Goal: Check status: Check status

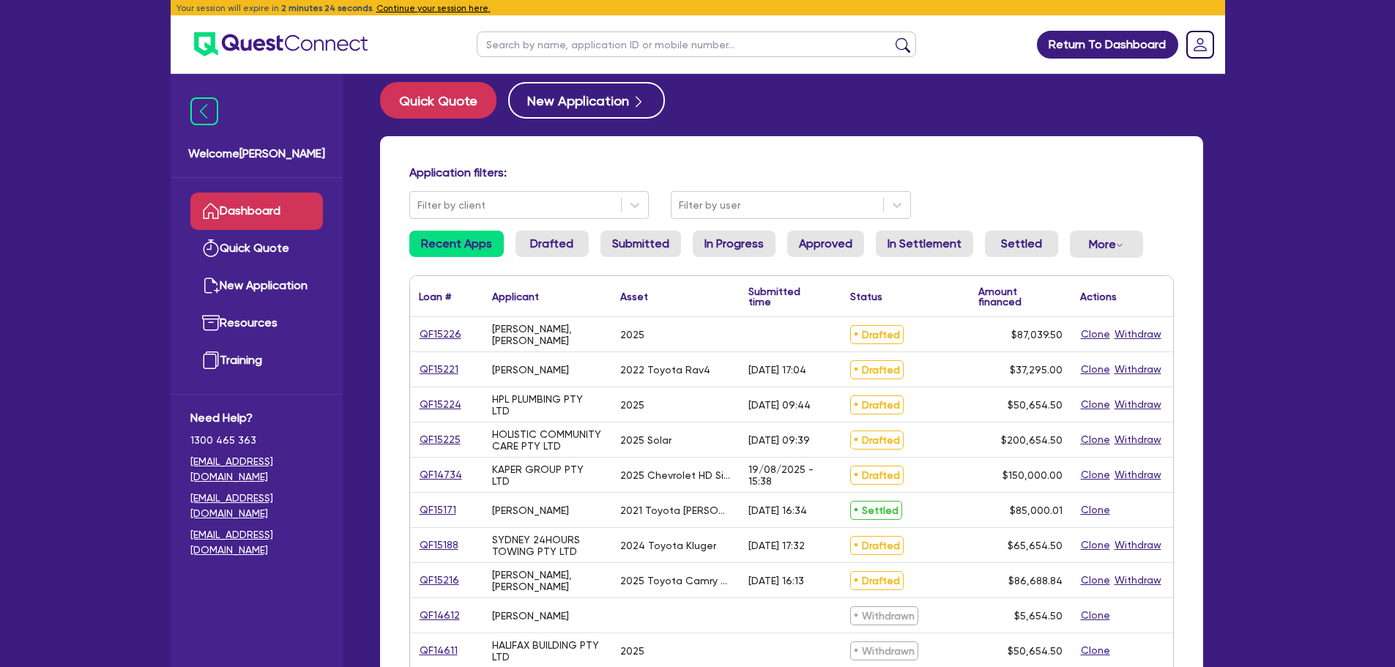
click at [552, 49] on input "text" at bounding box center [696, 44] width 439 height 26
type input "hold"
click at [891, 37] on button "submit" at bounding box center [902, 47] width 23 height 21
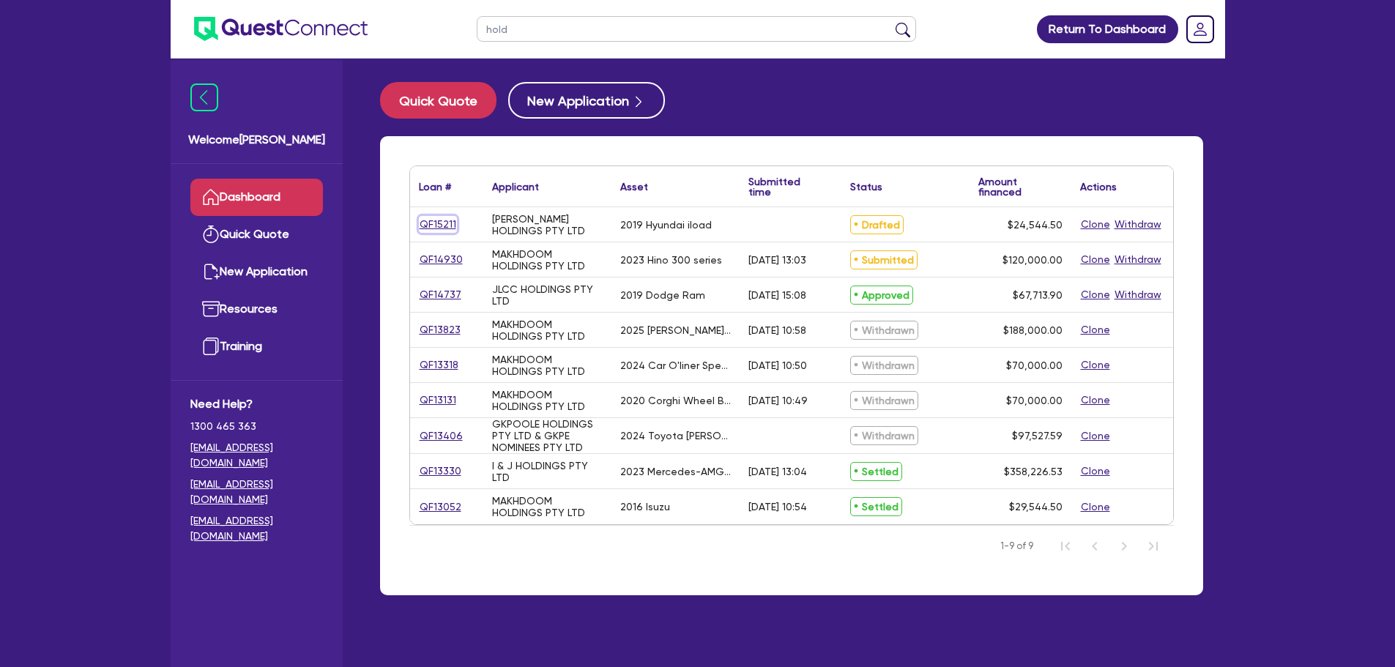
click at [445, 229] on link "QF15211" at bounding box center [438, 224] width 38 height 17
select select "CARS_AND_LIGHT_TRUCKS"
select select "PASSENGER_VEHICLES"
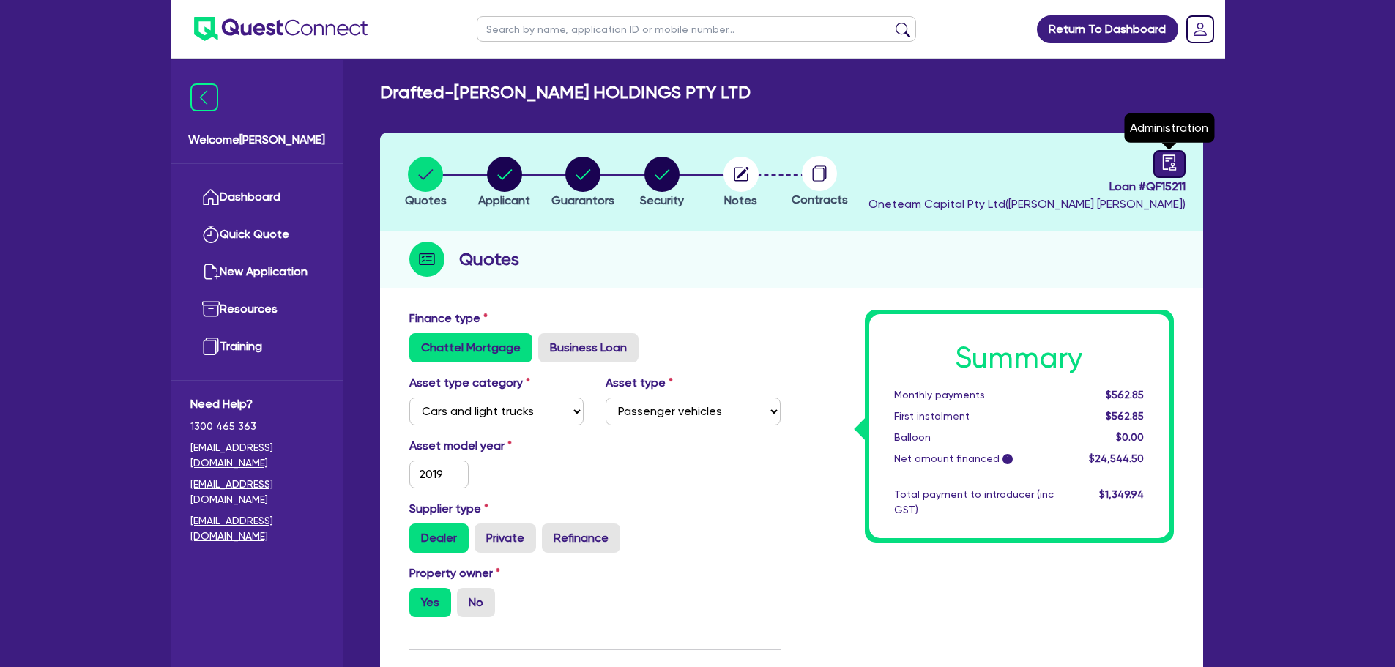
click at [1168, 167] on icon "audit" at bounding box center [1170, 163] width 16 height 16
select select "DRAFTED_NEW"
select select "Other"
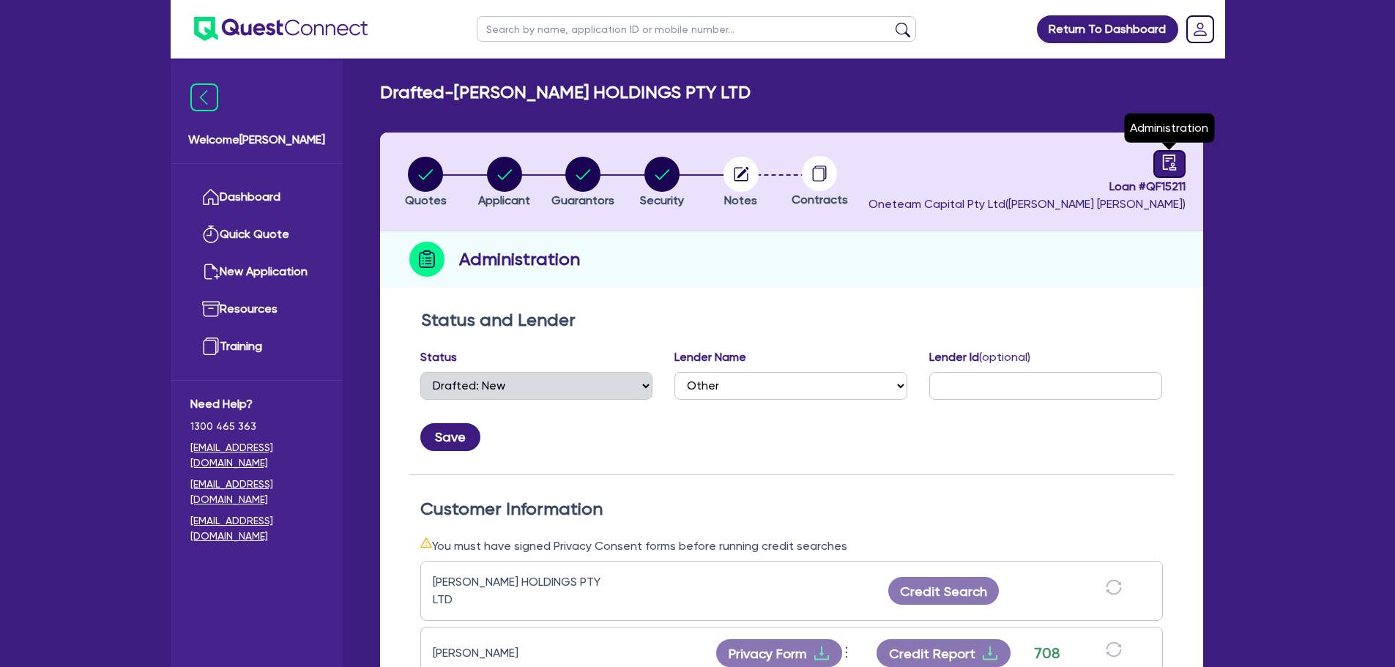
click at [1168, 167] on icon "audit" at bounding box center [1170, 163] width 16 height 16
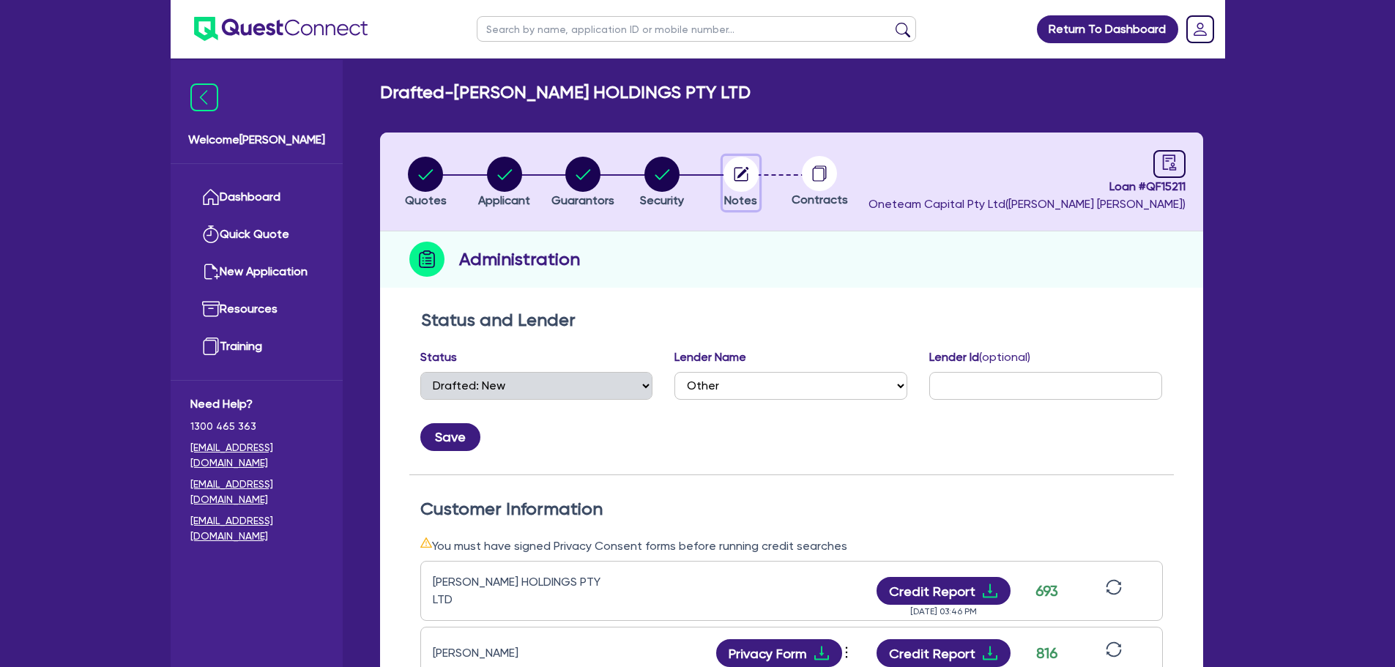
click at [738, 170] on circle "button" at bounding box center [741, 174] width 35 height 35
select select "Other"
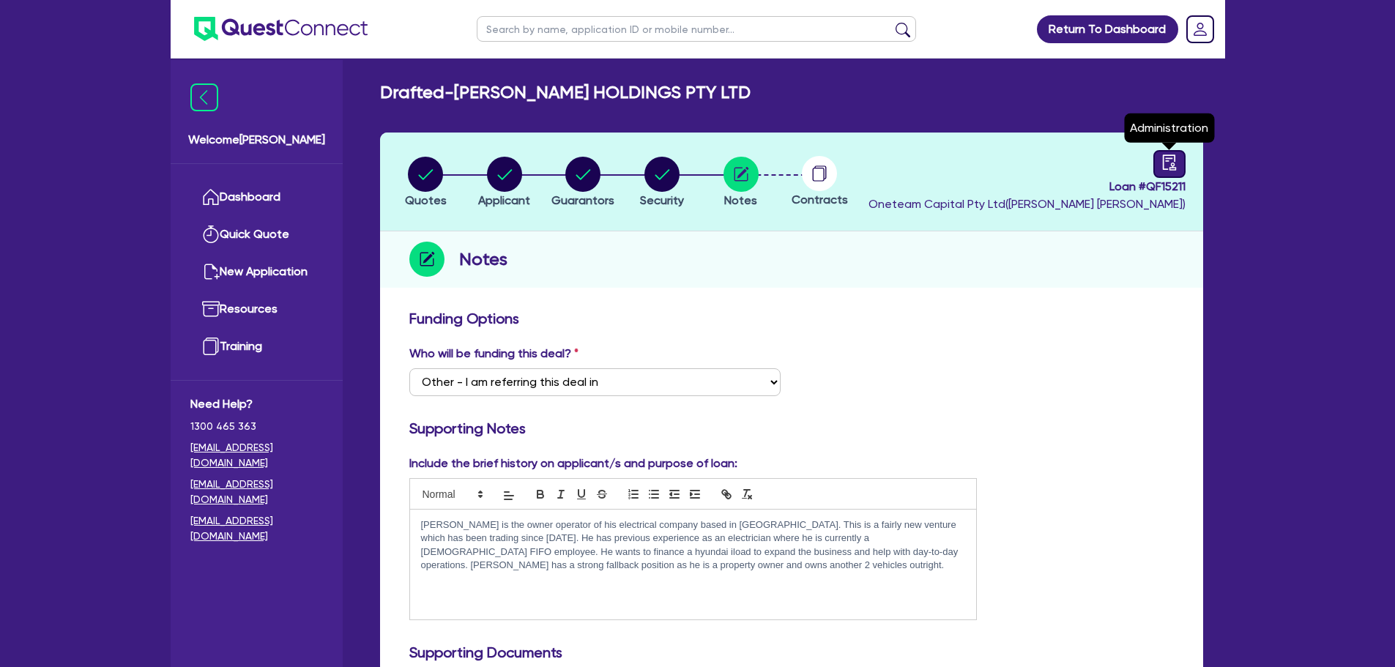
click at [1163, 166] on icon "audit" at bounding box center [1168, 162] width 13 height 15
select select "DRAFTED_NEW"
select select "Other"
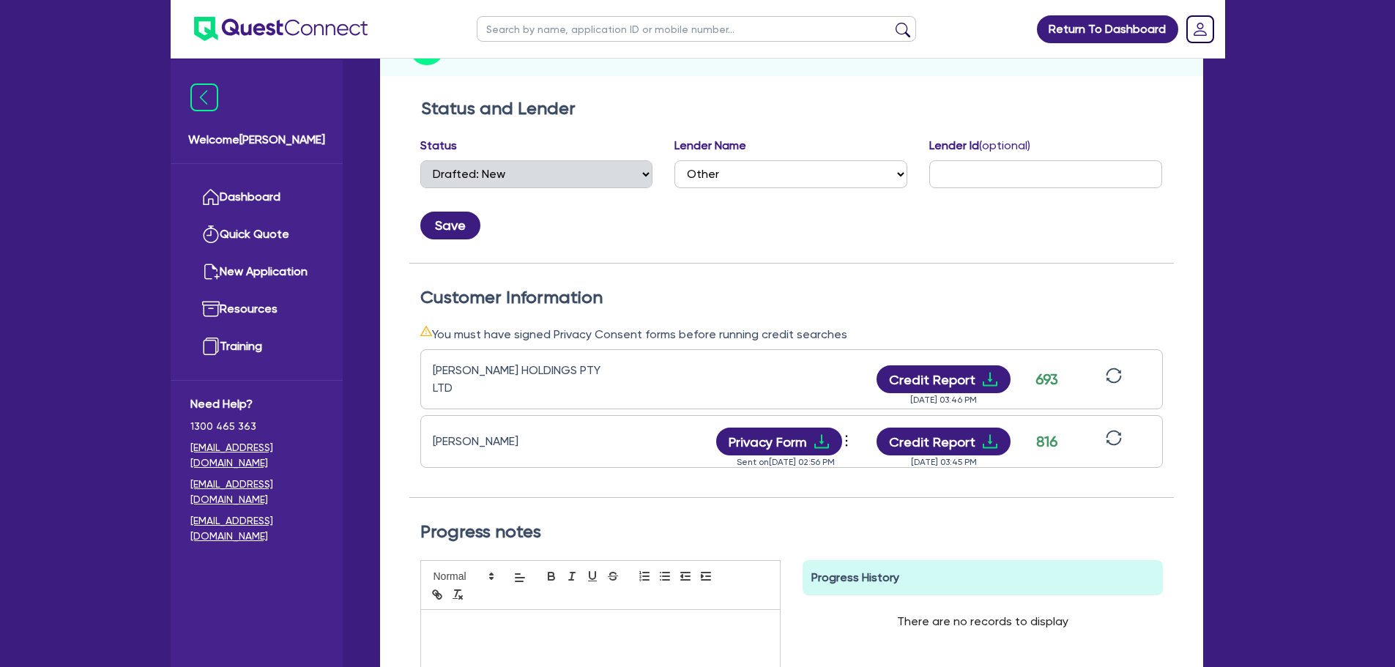
scroll to position [217, 0]
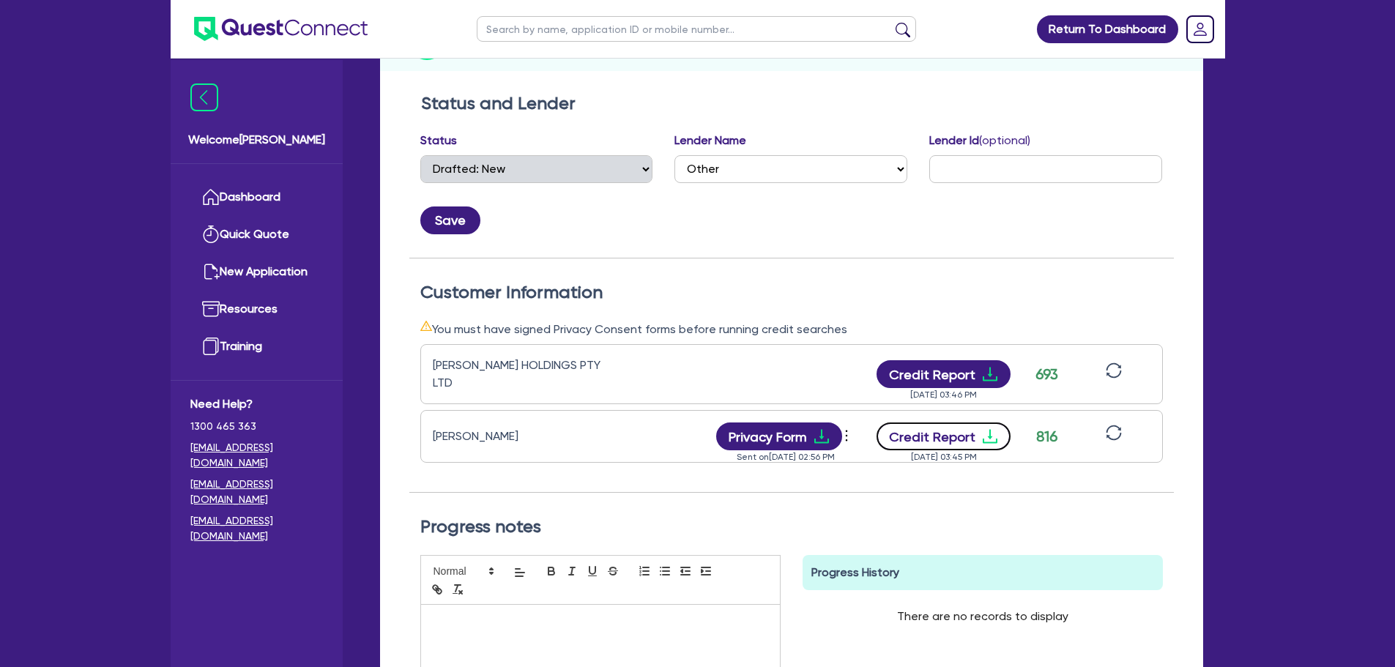
click at [957, 423] on button "Credit Report" at bounding box center [944, 437] width 134 height 28
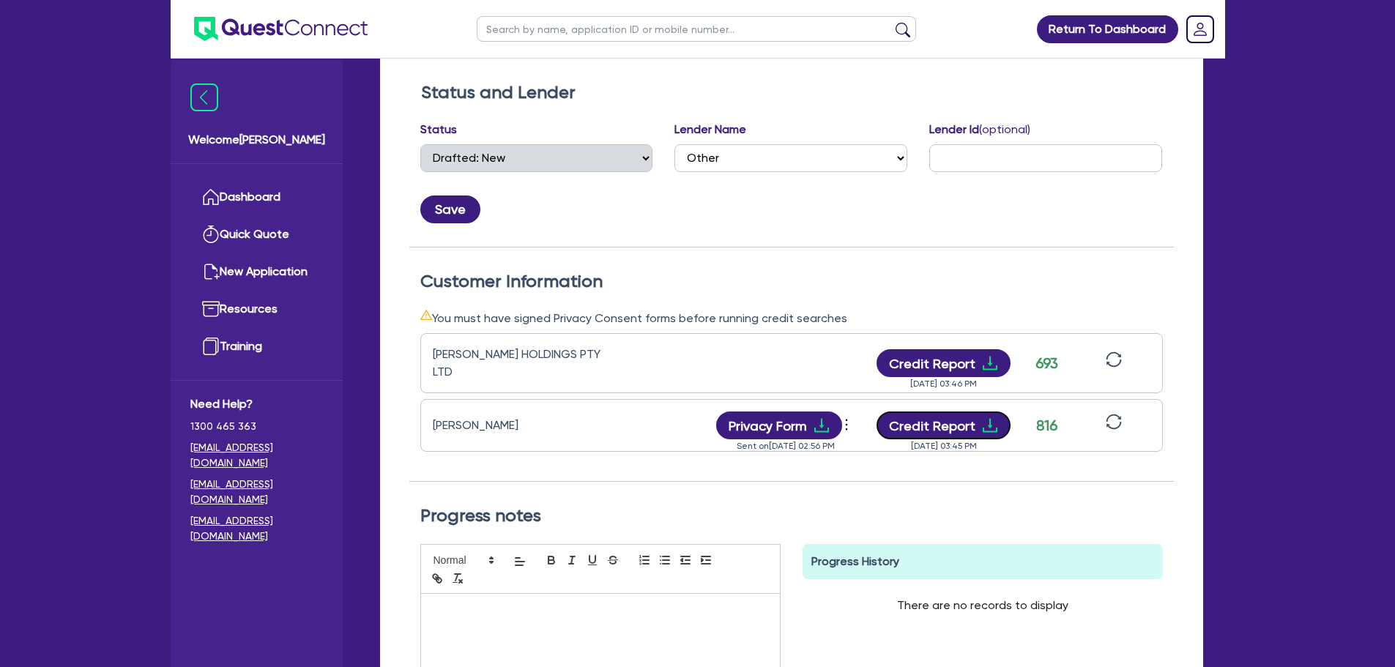
scroll to position [0, 0]
